Goal: Task Accomplishment & Management: Use online tool/utility

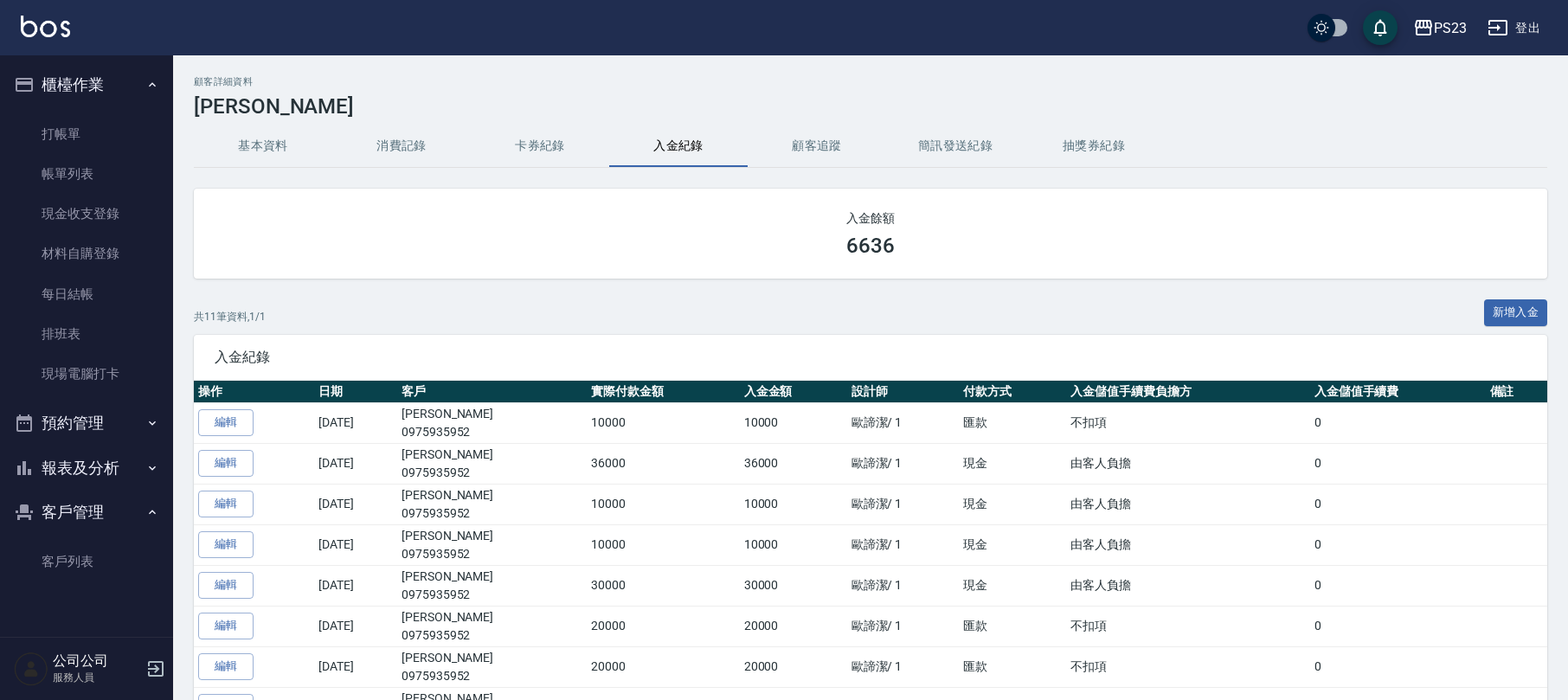
scroll to position [230, 0]
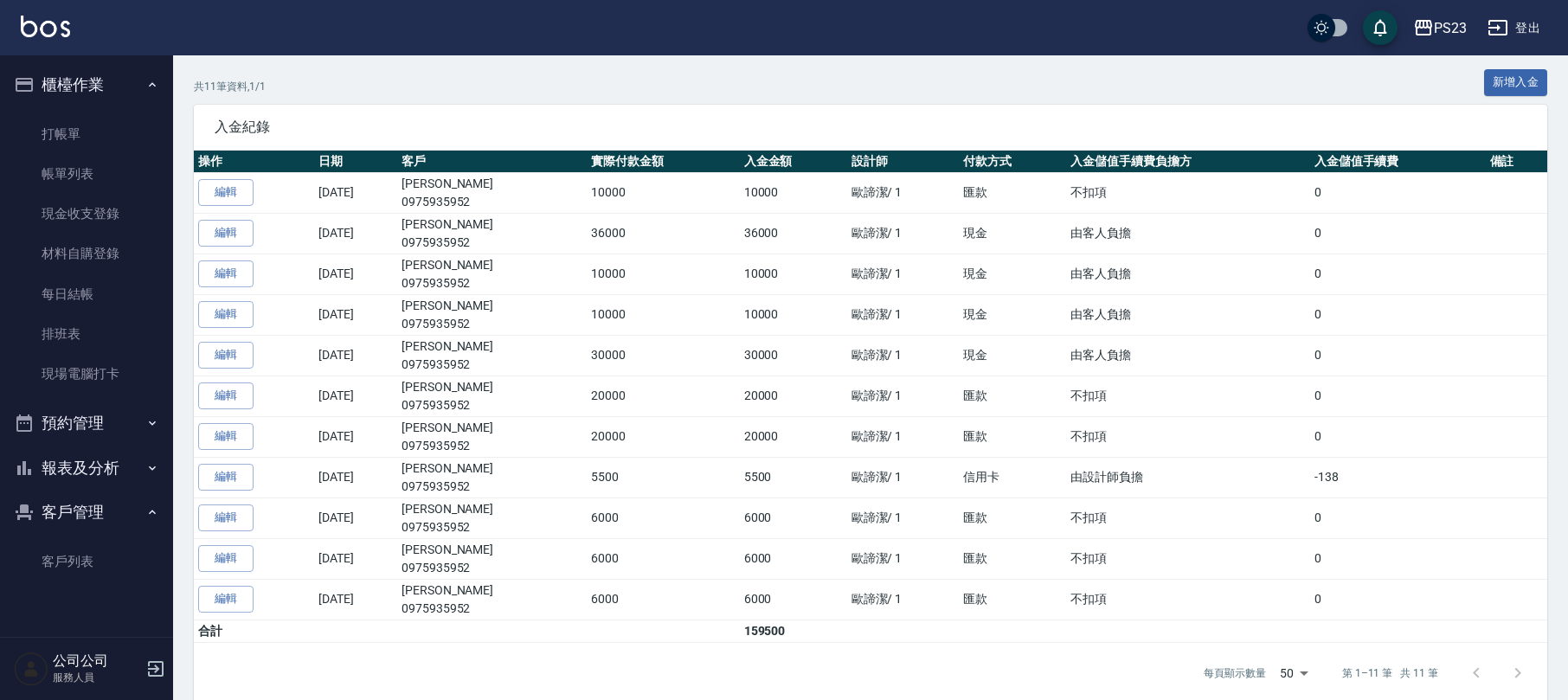
click at [118, 471] on button "報表及分析" at bounding box center [86, 468] width 159 height 45
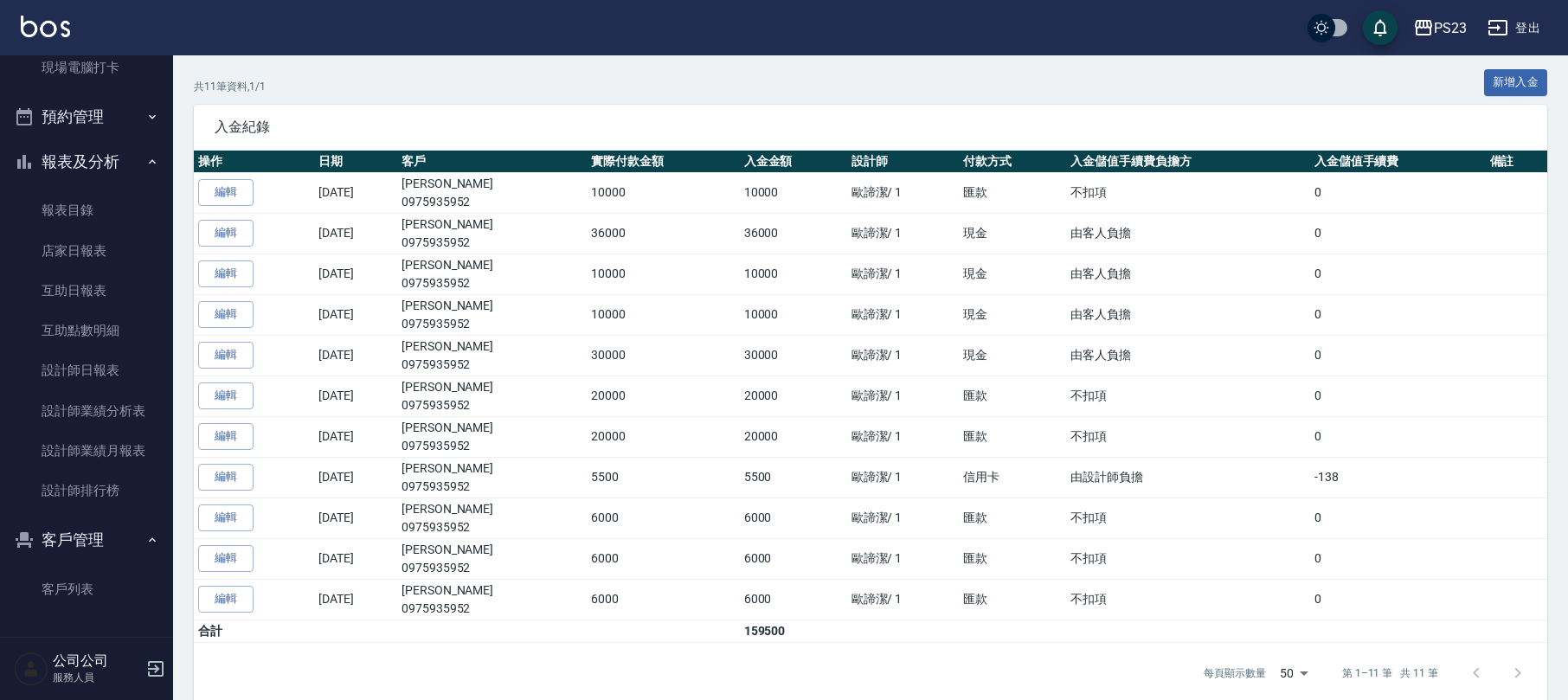
click at [163, 673] on icon "button" at bounding box center [156, 669] width 16 height 16
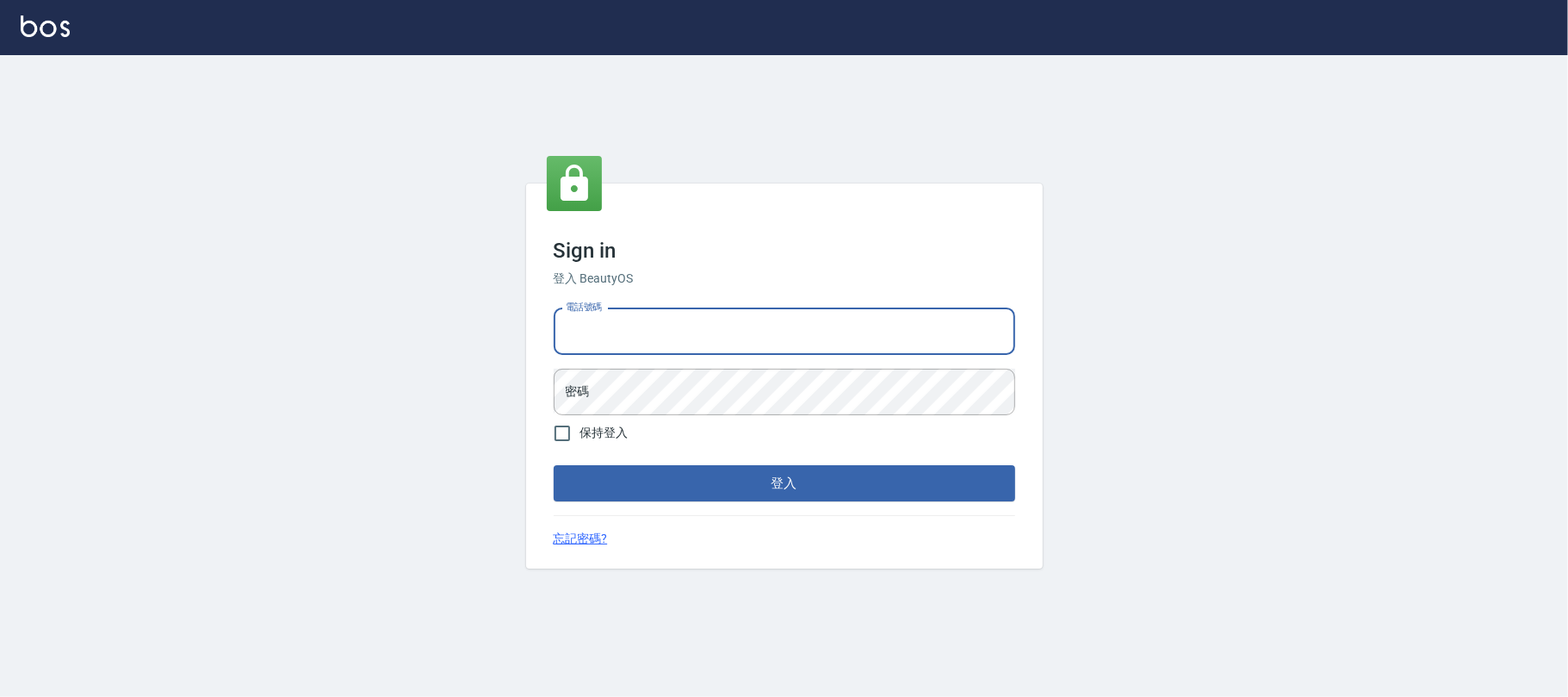
click at [690, 324] on input "電話號碼" at bounding box center [784, 331] width 461 height 47
type input "0983808195"
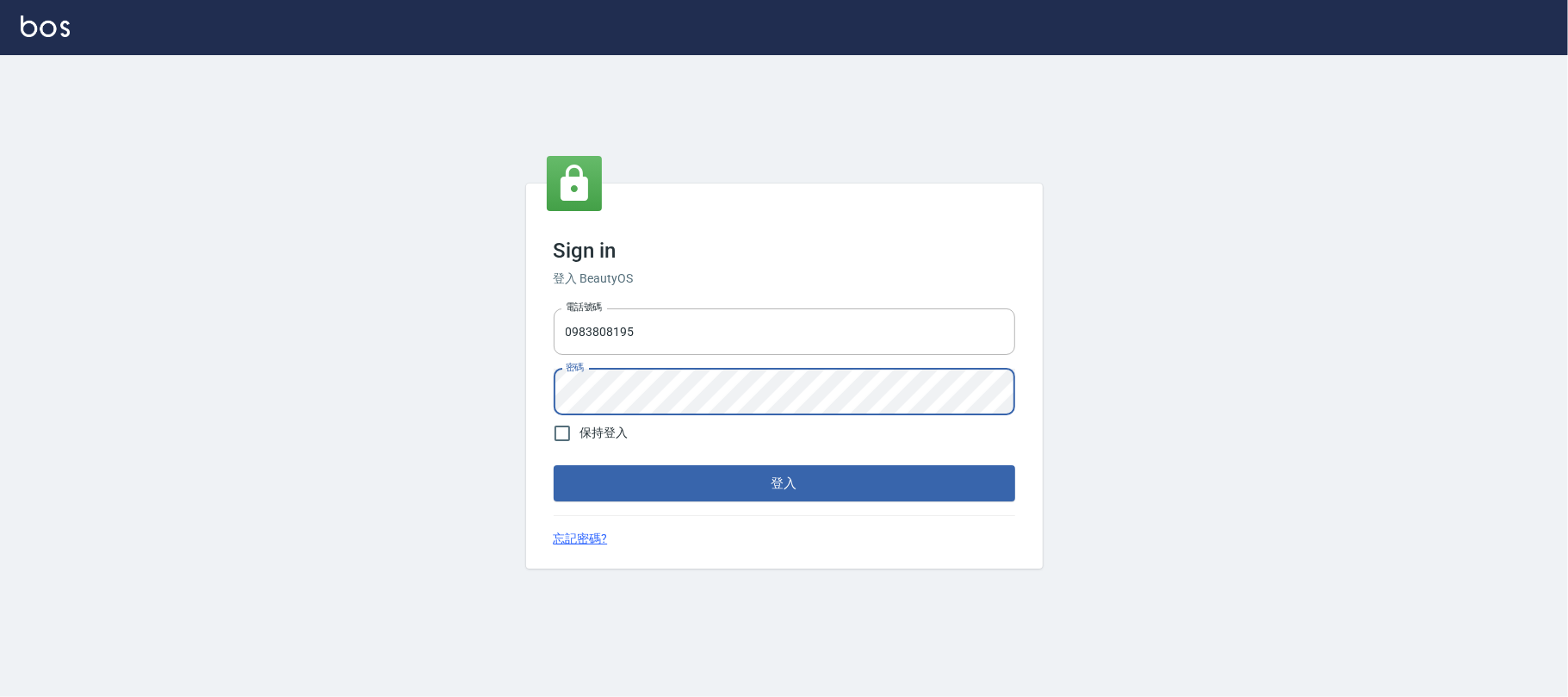
click at [553, 465] on button "登入" at bounding box center [784, 483] width 461 height 36
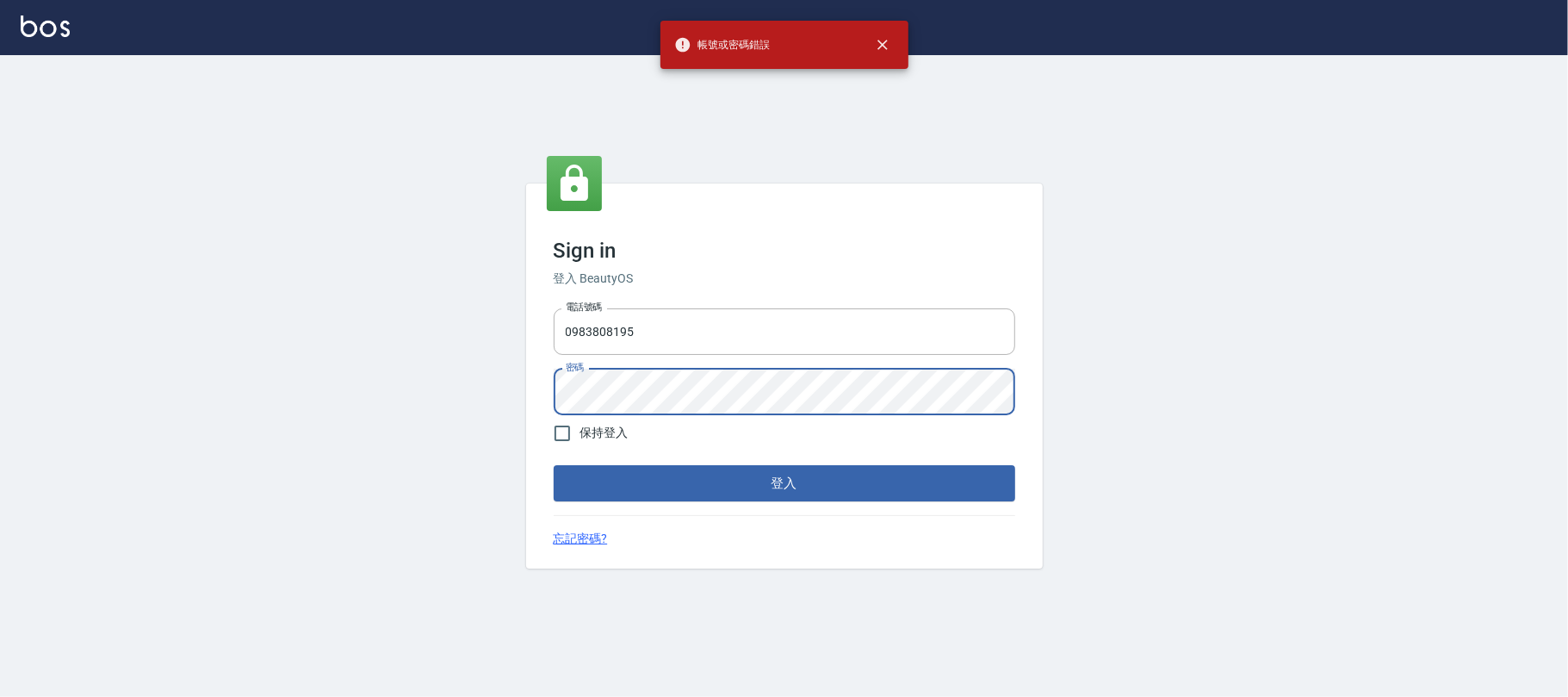
click at [489, 389] on div "Sign in 登入 BeautyOS 電話號碼 [PHONE_NUMBER] 電話號碼 密碼 密碼 保持登入 登入 忘記密碼?" at bounding box center [784, 375] width 1568 height 641
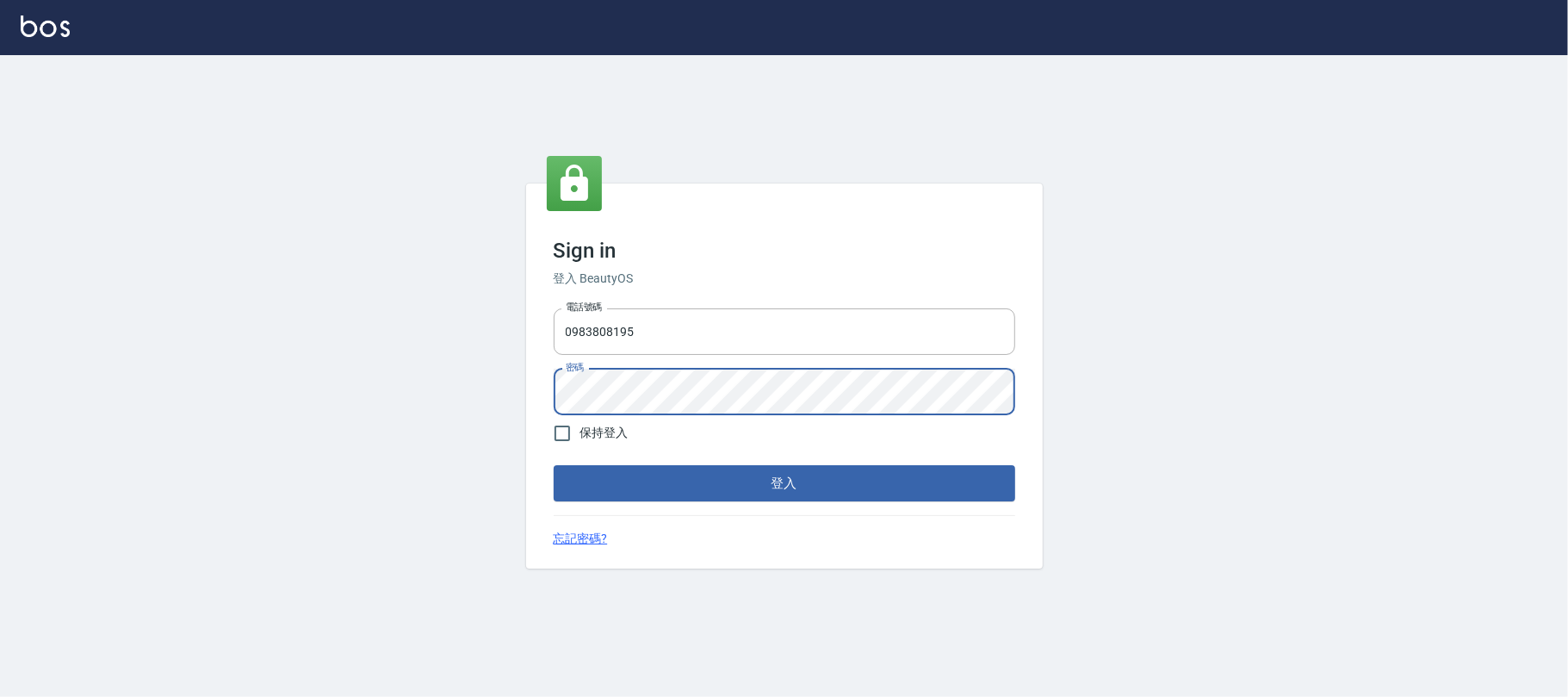
click at [553, 465] on button "登入" at bounding box center [784, 483] width 461 height 36
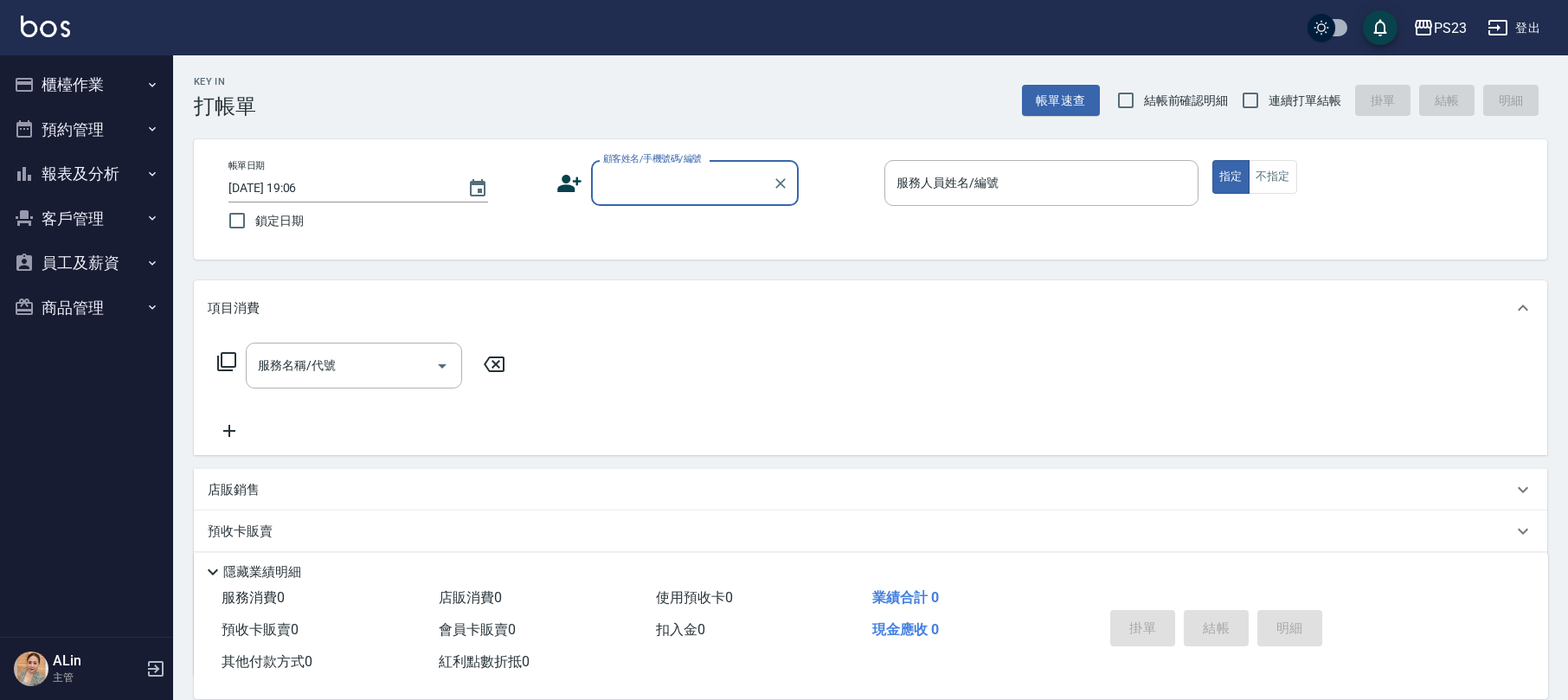
click at [119, 164] on button "報表及分析" at bounding box center [86, 174] width 159 height 45
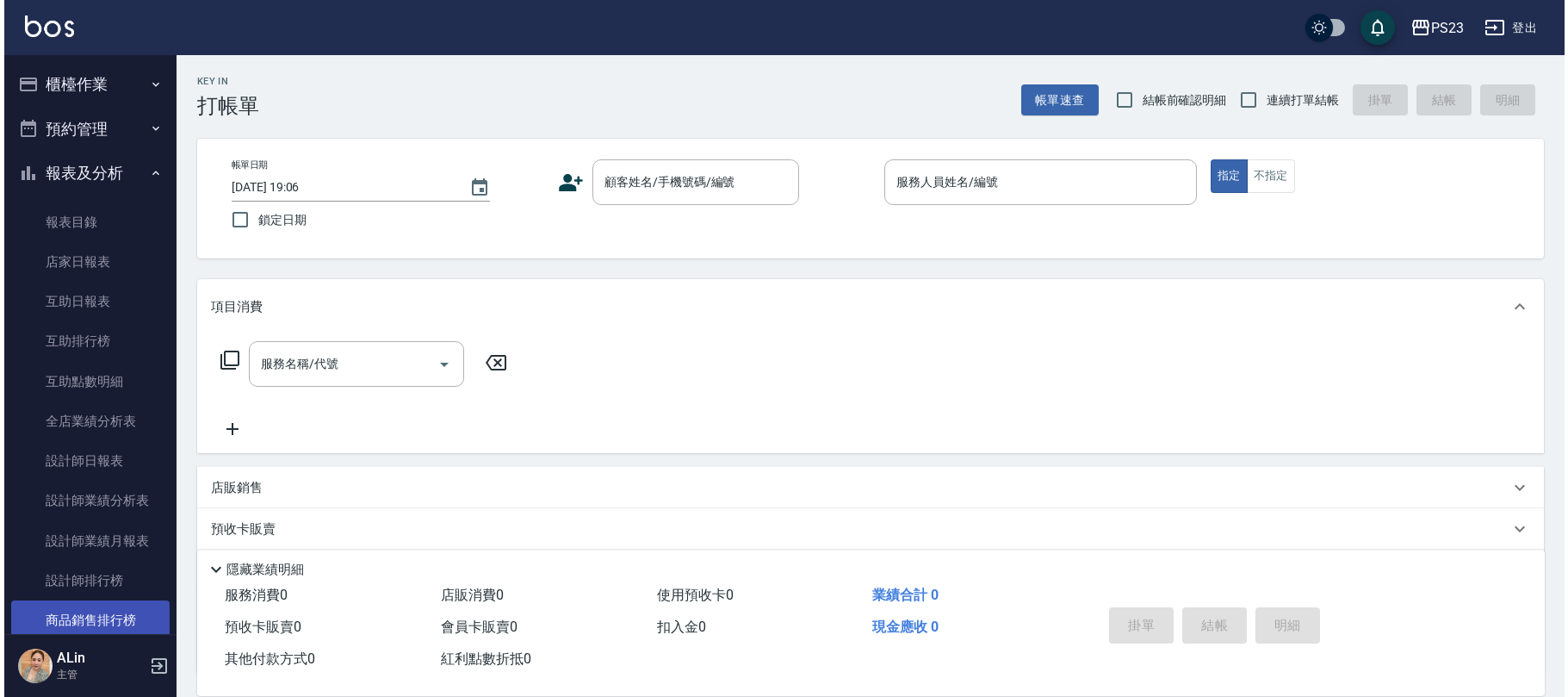
scroll to position [458, 0]
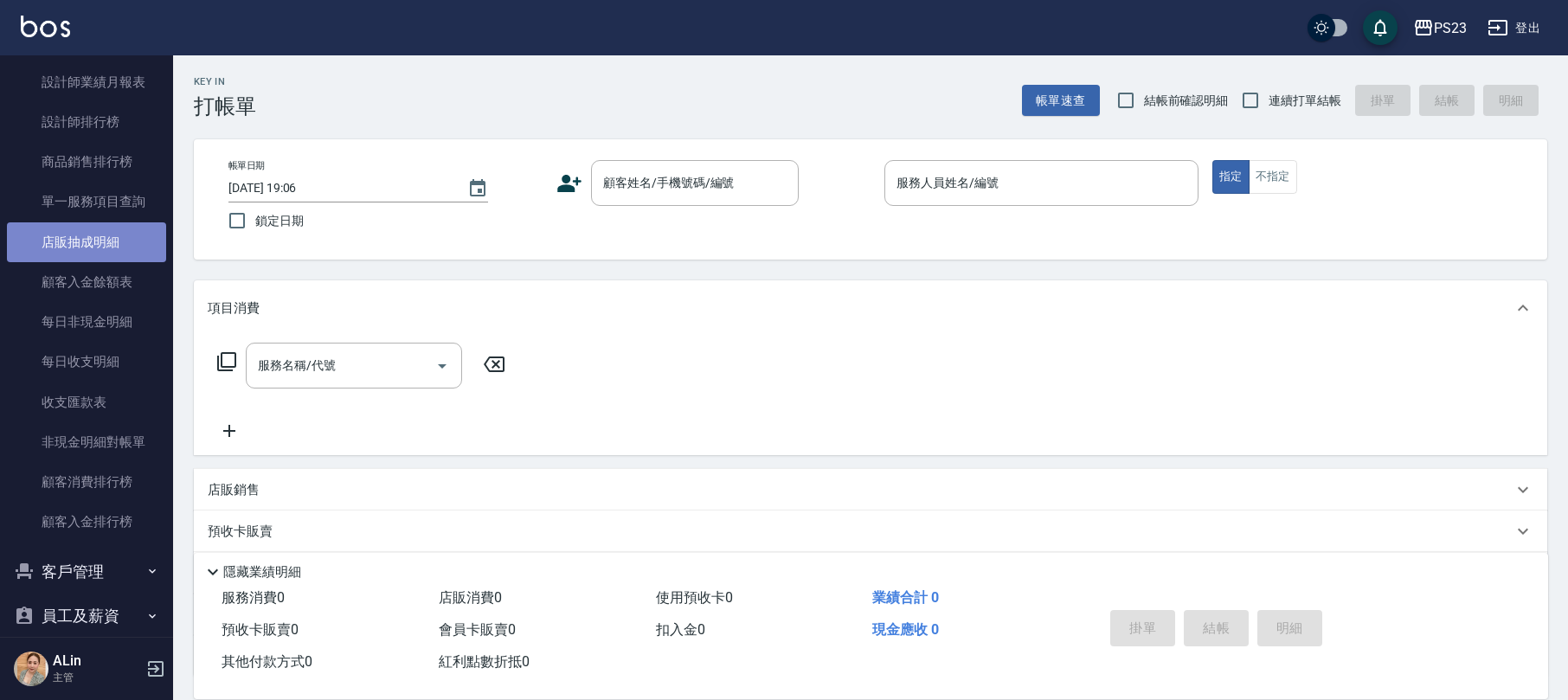
click at [104, 245] on link "店販抽成明細" at bounding box center [86, 242] width 159 height 40
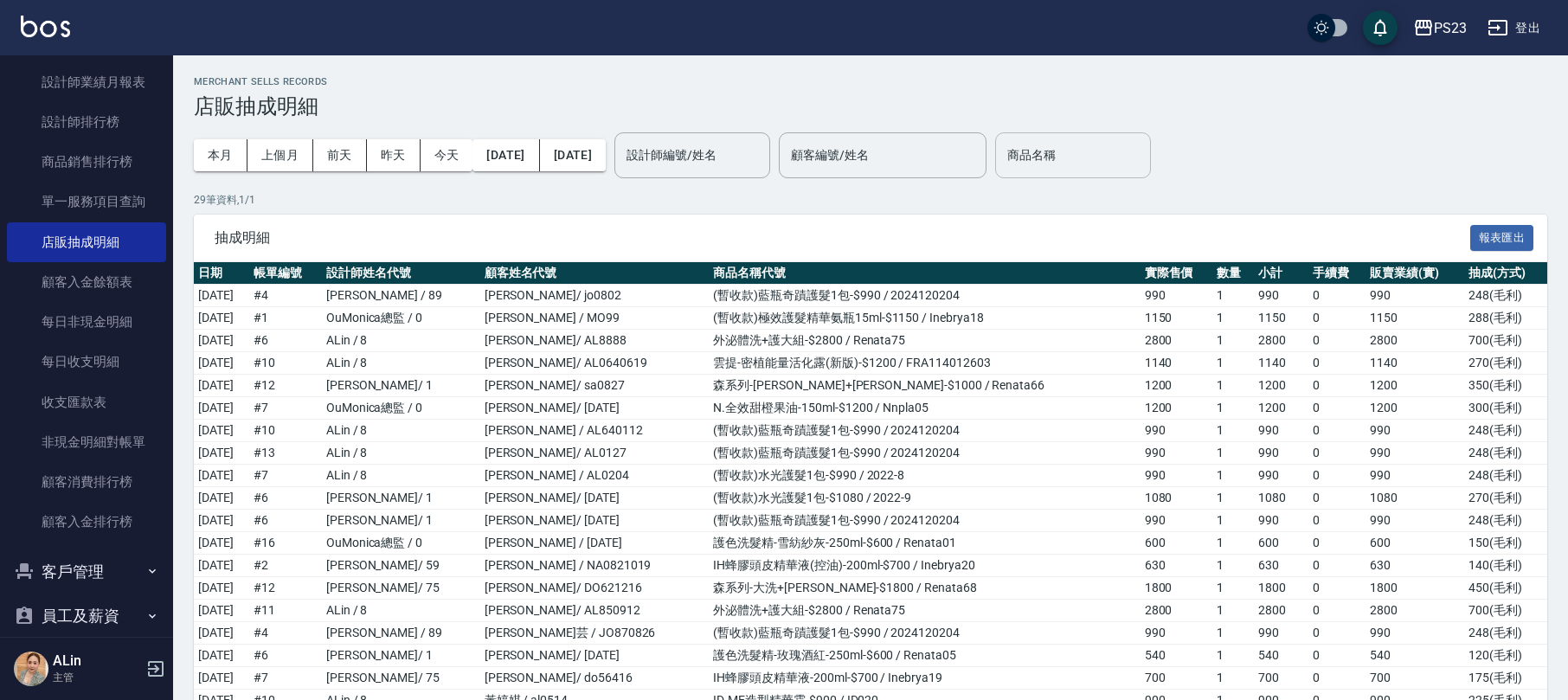
click at [1101, 163] on div "商品名稱 商品名稱" at bounding box center [1073, 155] width 156 height 46
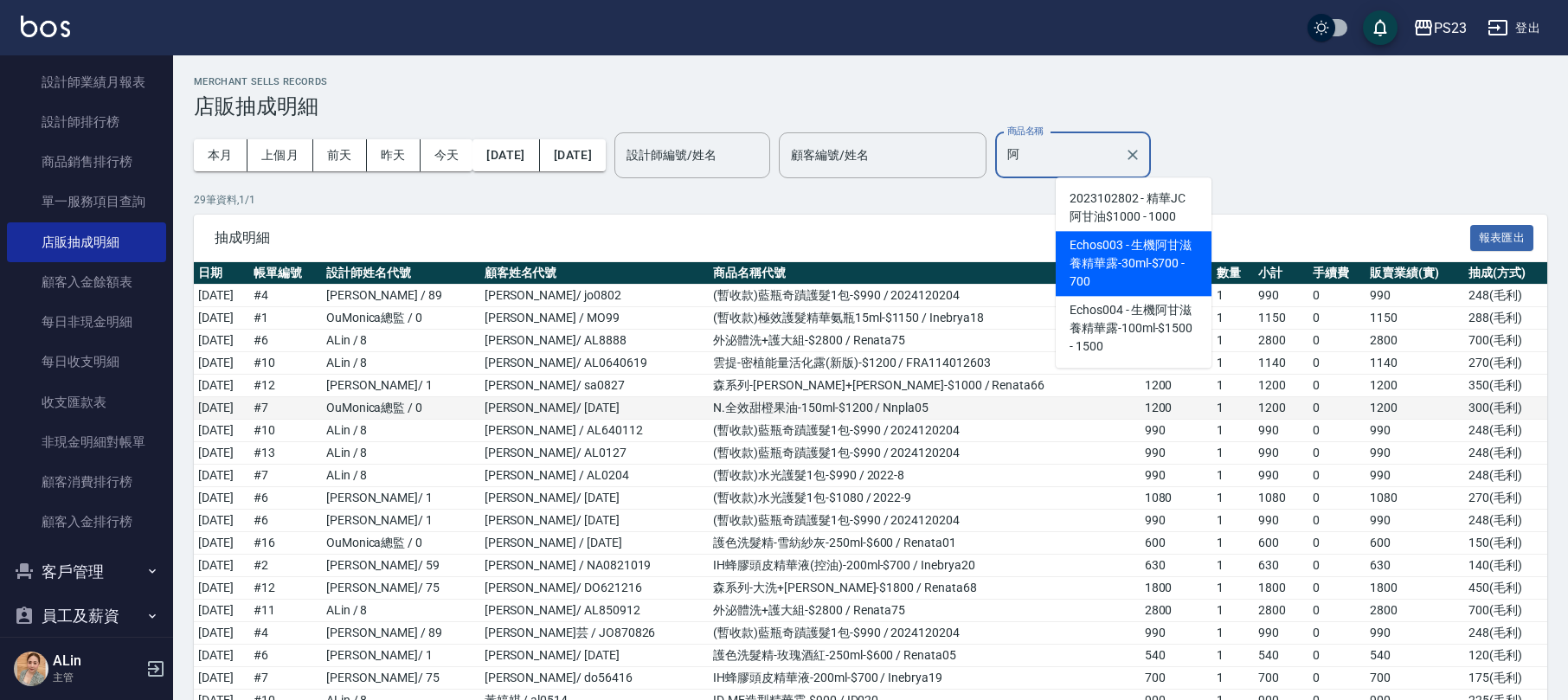
type input "生機阿甘滋養精華露-30ml-$700"
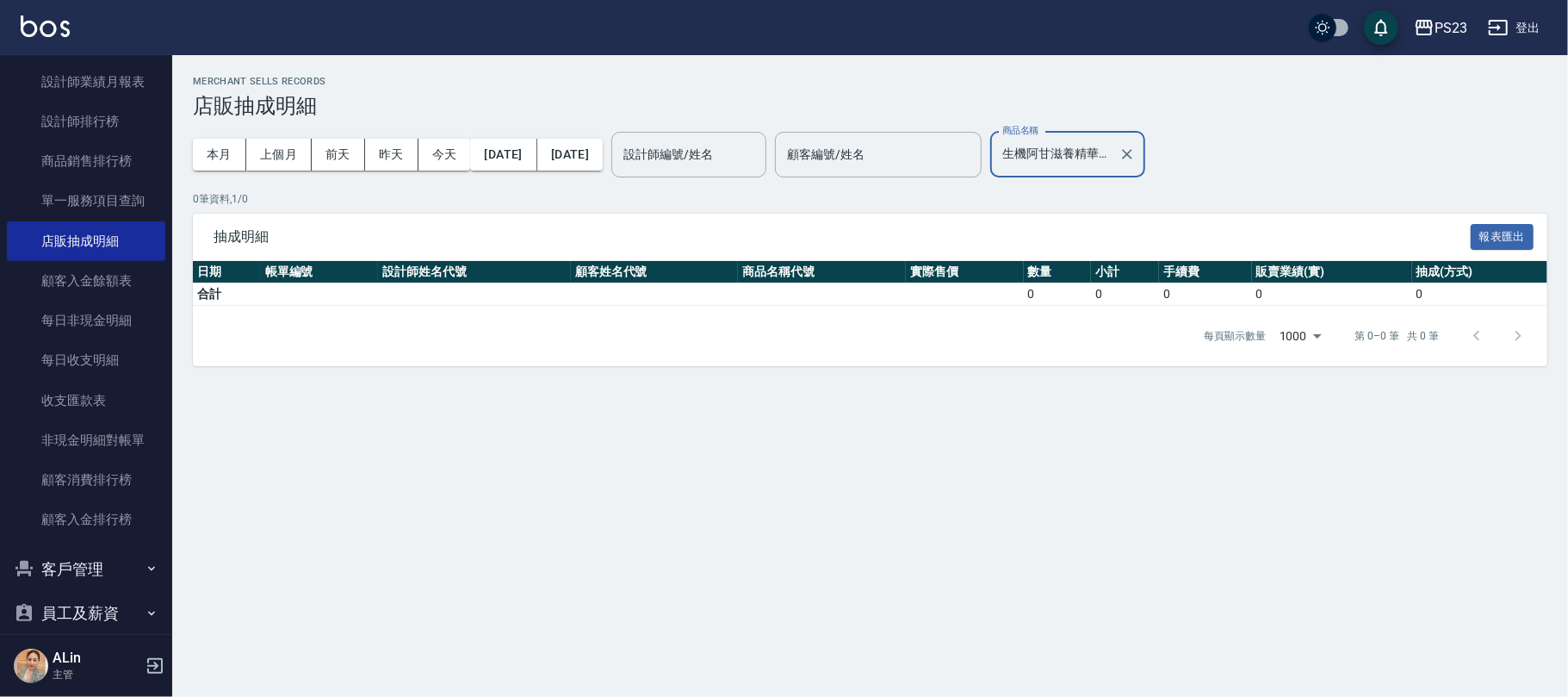
click at [1111, 152] on input "生機阿甘滋養精華露-30ml-$700" at bounding box center [1055, 154] width 113 height 30
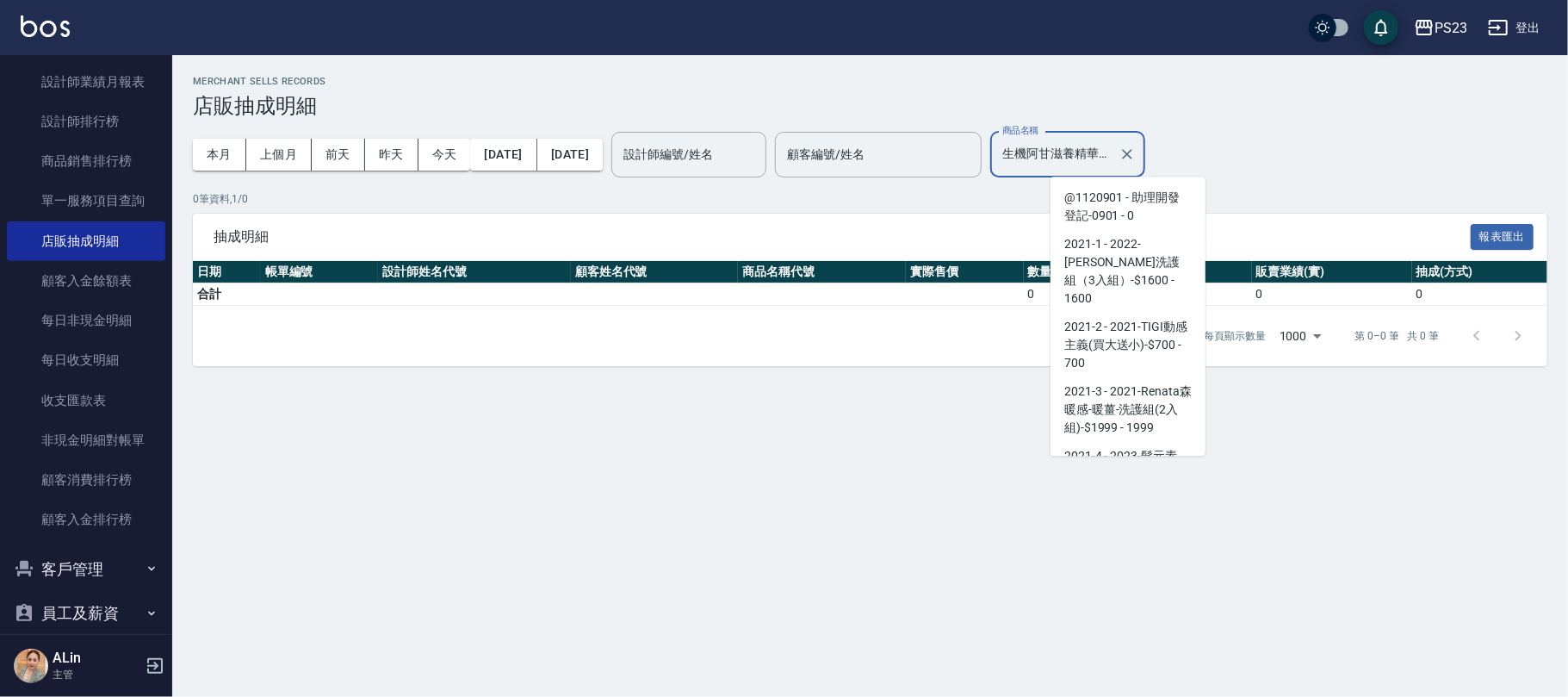
scroll to position [13963, 0]
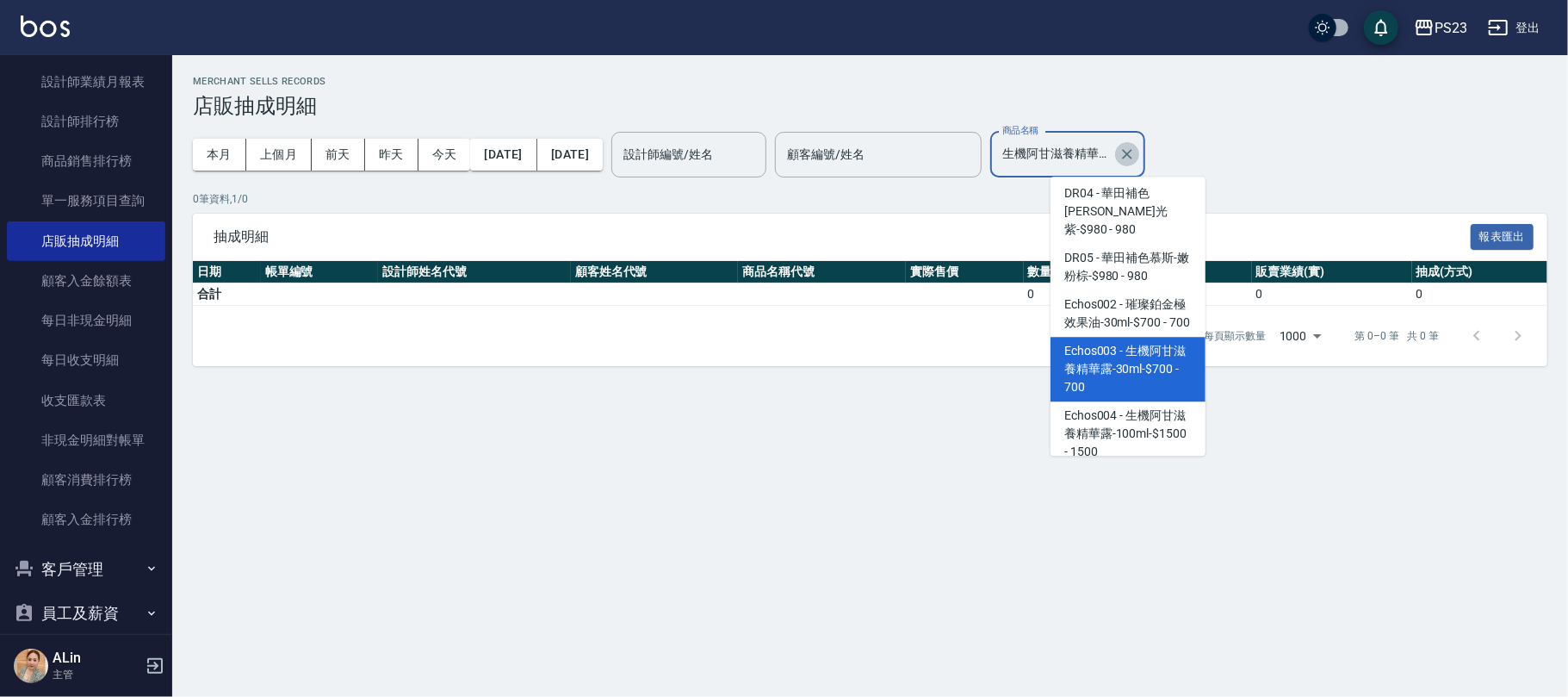
drag, startPoint x: 1183, startPoint y: 149, endPoint x: 1197, endPoint y: 149, distance: 14.0
click at [1136, 149] on icon "Clear" at bounding box center [1127, 154] width 18 height 18
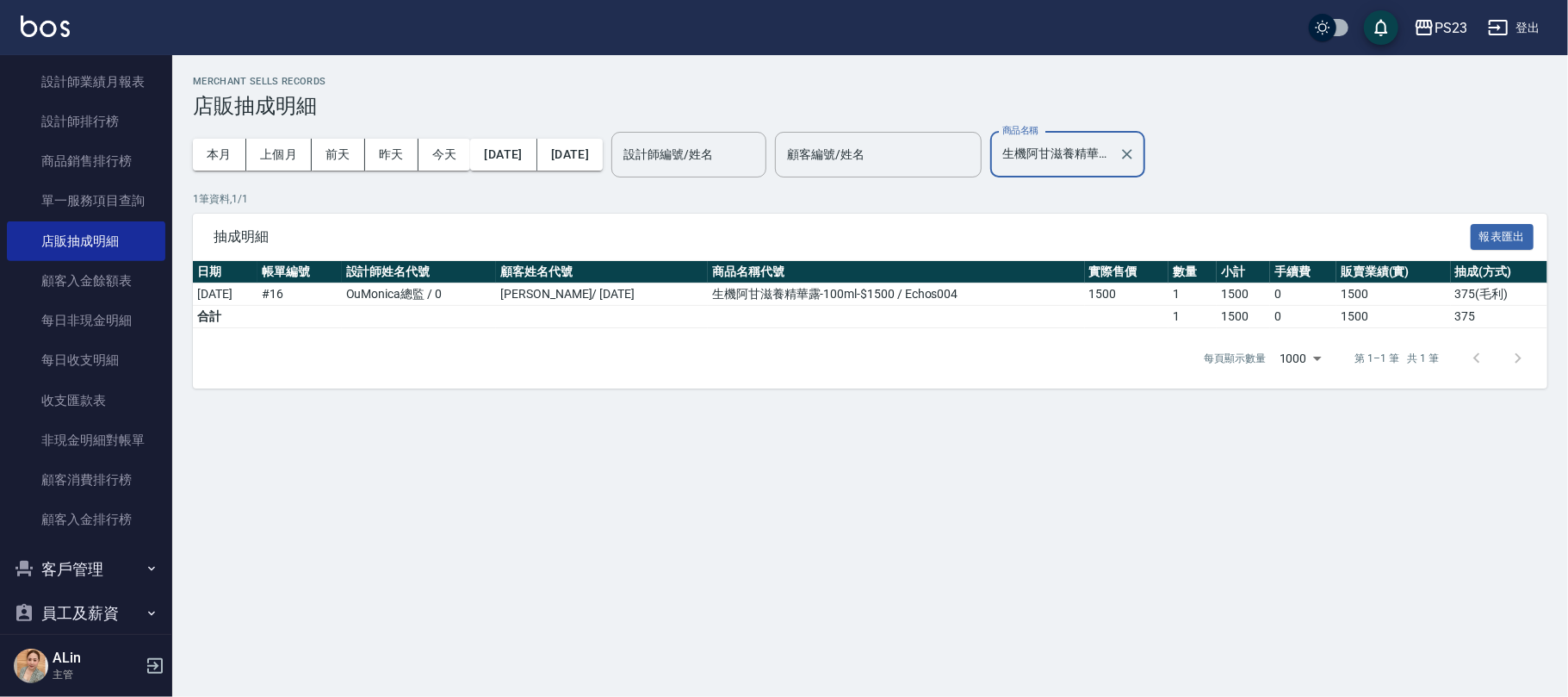
type input "生機阿甘滋養精華露-100ml-$1500"
click at [720, 394] on div "Merchant Sells Records 店販抽成明細 本月 上個月 [DATE] [DATE] [DATE] [DATE] [DATE] 設計師編號/姓…" at bounding box center [870, 232] width 1396 height 354
click at [525, 162] on button "[DATE]" at bounding box center [503, 154] width 66 height 32
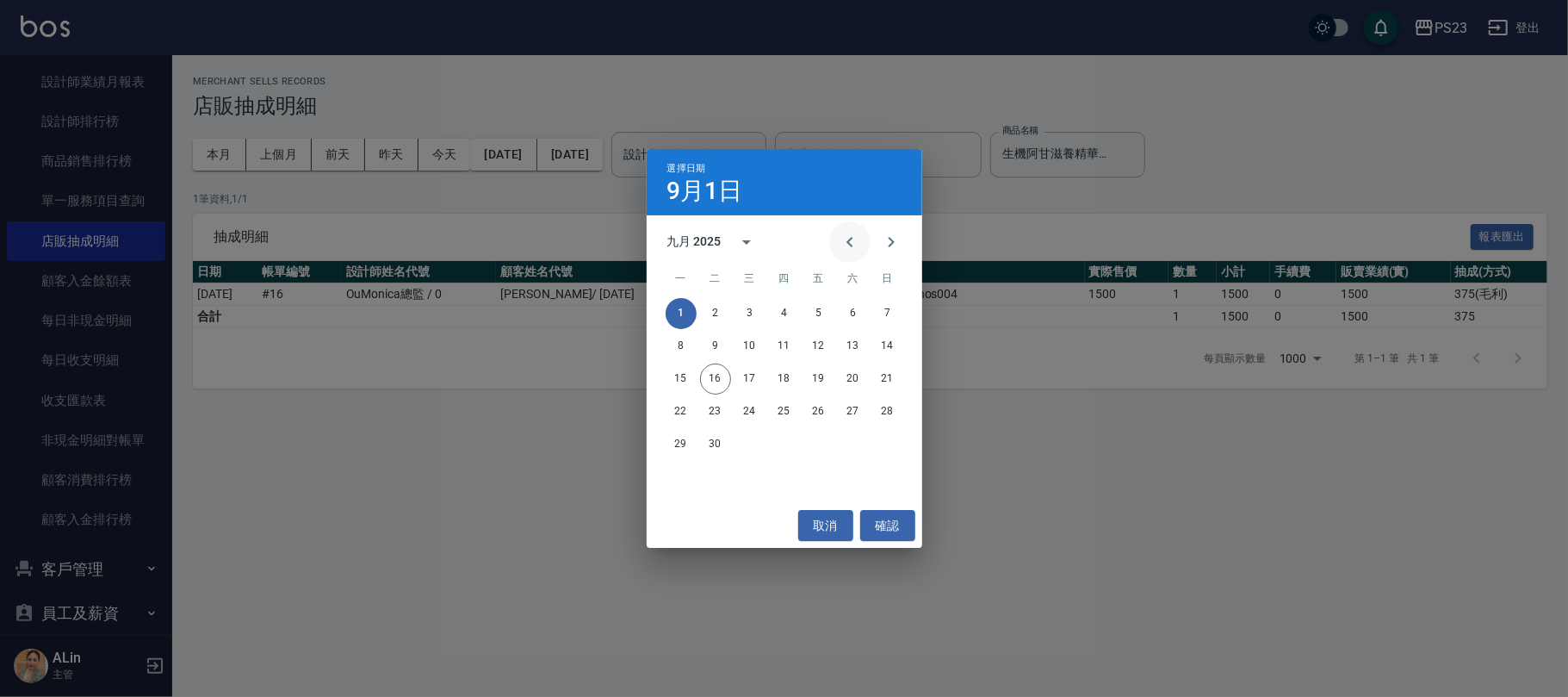
click at [854, 239] on icon "Previous month" at bounding box center [849, 241] width 21 height 21
click at [717, 305] on button "1" at bounding box center [716, 314] width 31 height 31
